Goal: Entertainment & Leisure: Browse casually

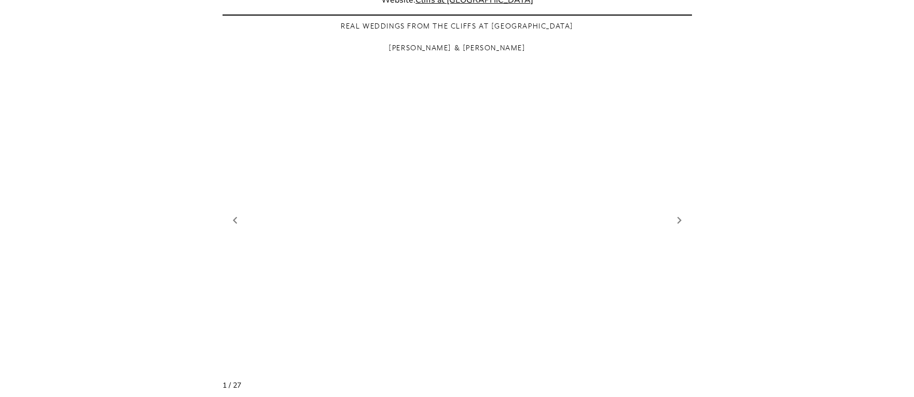
scroll to position [726, 0]
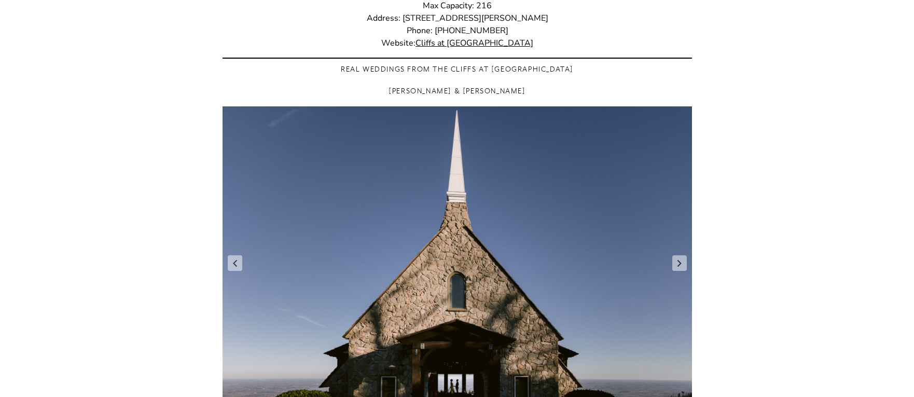
click at [687, 268] on figure "2 / 29" at bounding box center [456, 262] width 469 height 313
click at [679, 260] on link "Next slide" at bounding box center [679, 263] width 15 height 16
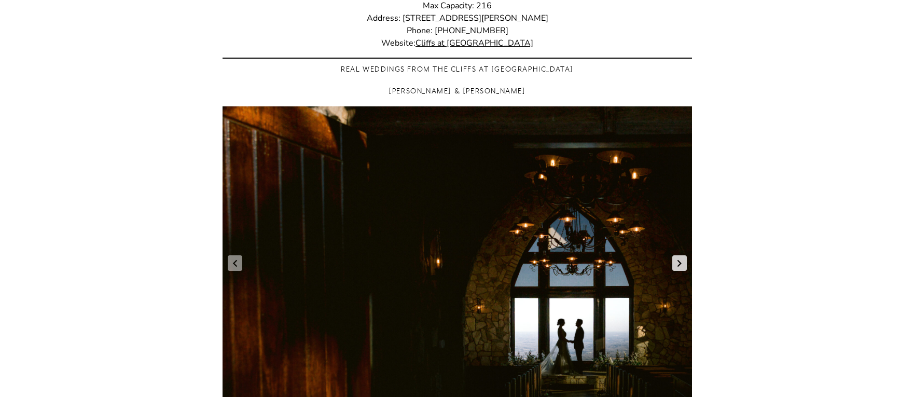
click at [679, 260] on link "Next slide" at bounding box center [679, 263] width 15 height 16
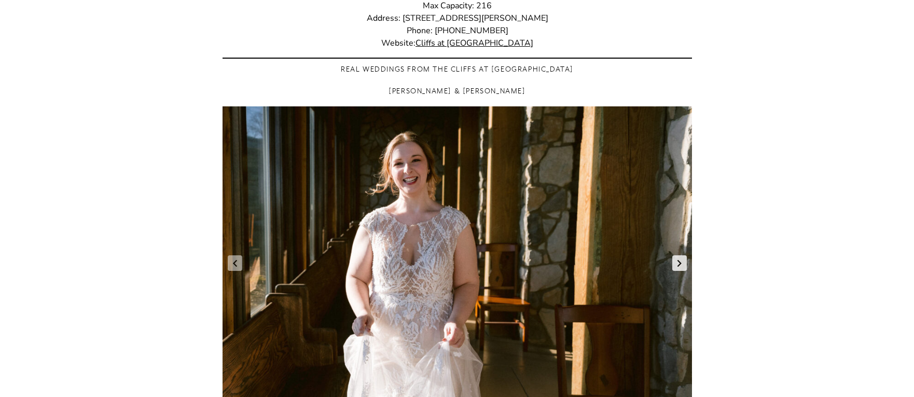
click at [679, 260] on link "Next slide" at bounding box center [679, 263] width 15 height 16
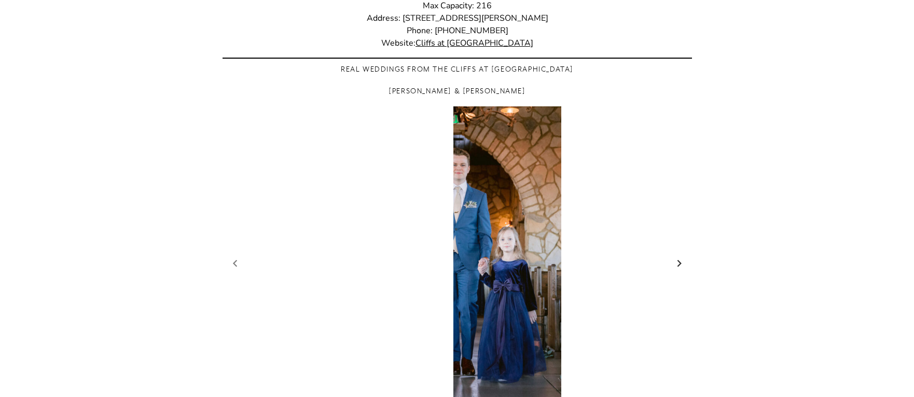
click at [679, 260] on link "Next slide" at bounding box center [679, 263] width 15 height 16
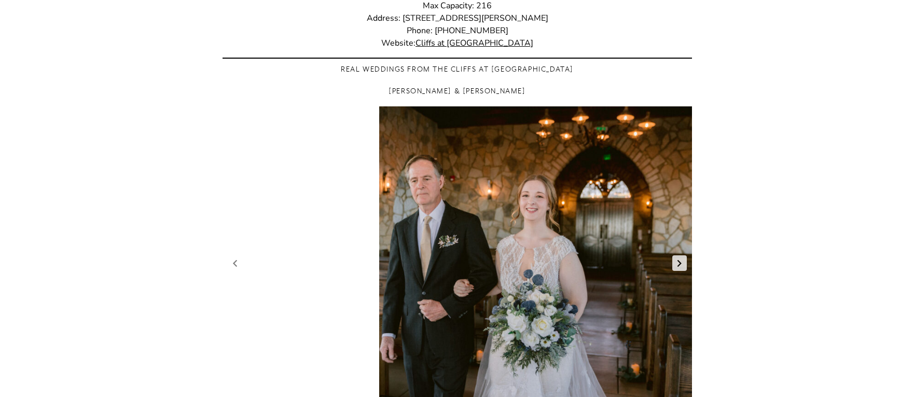
click at [679, 260] on link "Next slide" at bounding box center [679, 263] width 15 height 16
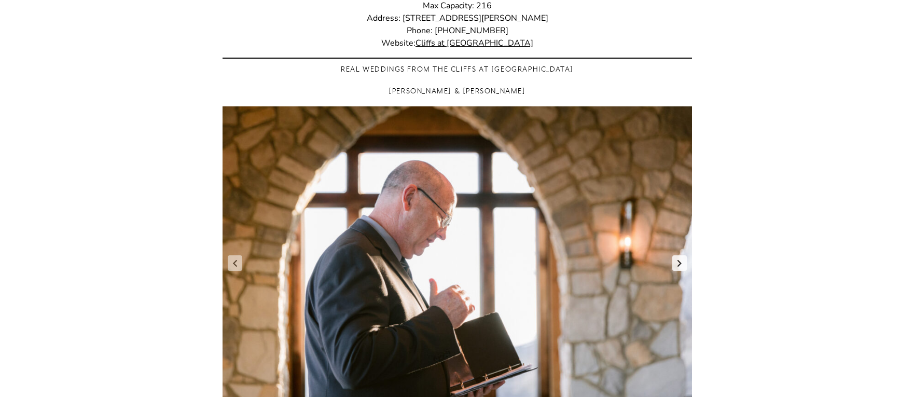
click at [679, 260] on link "Next slide" at bounding box center [679, 263] width 15 height 16
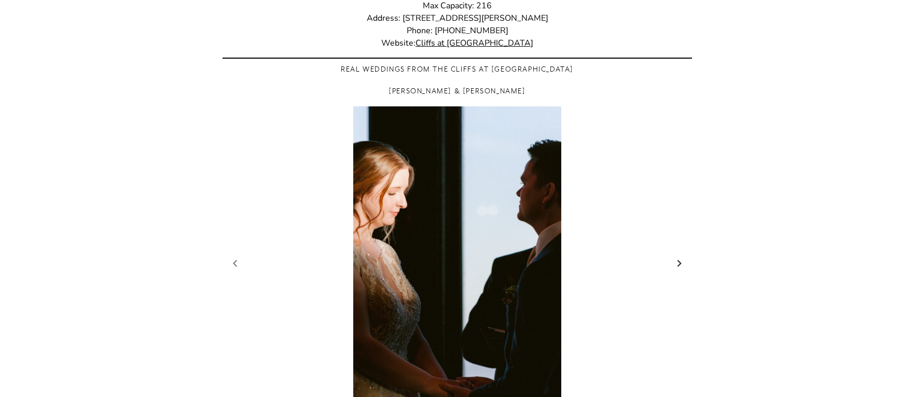
click at [679, 260] on link "Next slide" at bounding box center [679, 263] width 15 height 16
